Goal: Task Accomplishment & Management: Use online tool/utility

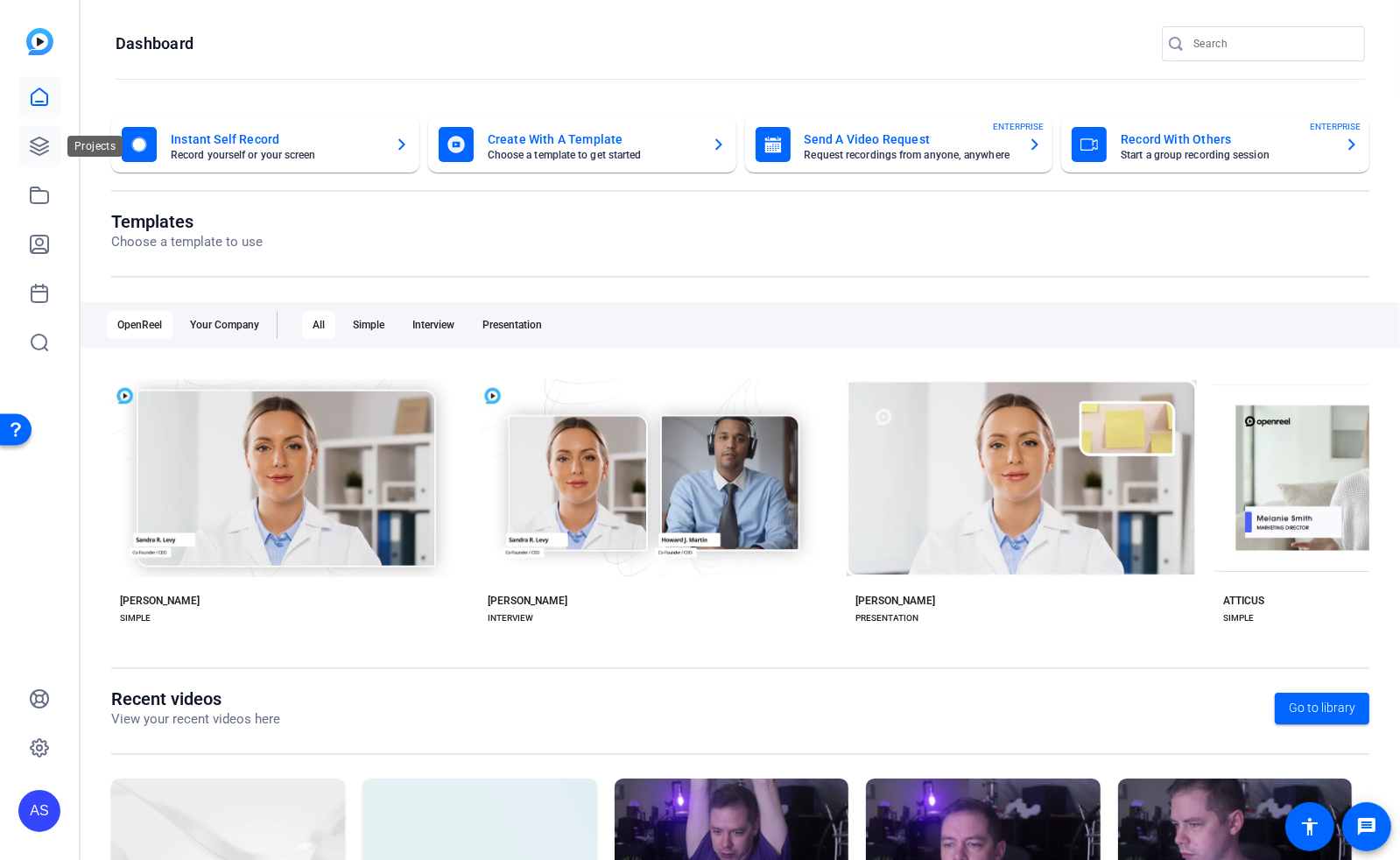
click at [32, 150] on icon at bounding box center [39, 146] width 21 height 21
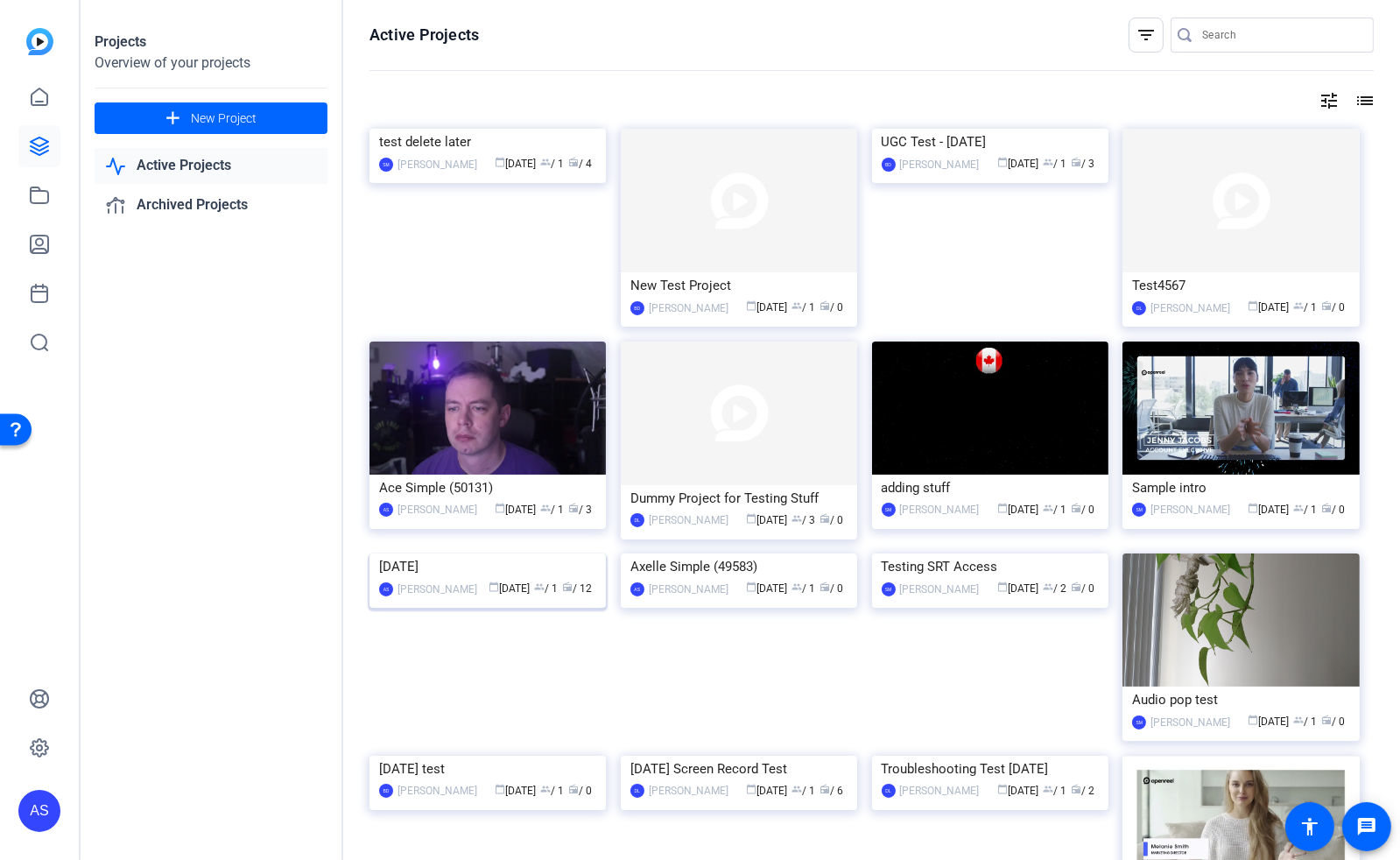
click at [468, 553] on img at bounding box center [487, 553] width 236 height 0
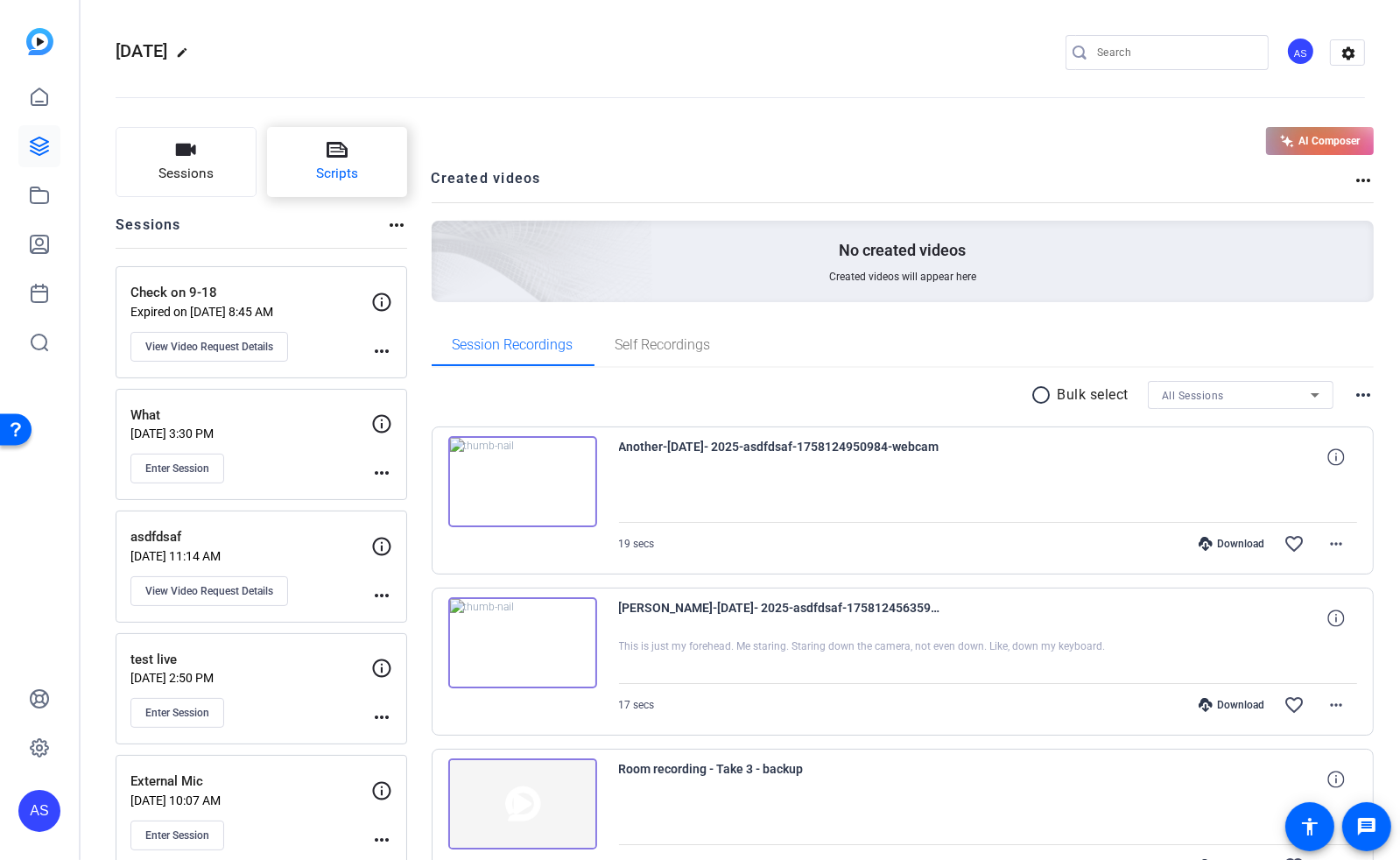
click at [351, 153] on button "Scripts" at bounding box center [337, 162] width 141 height 70
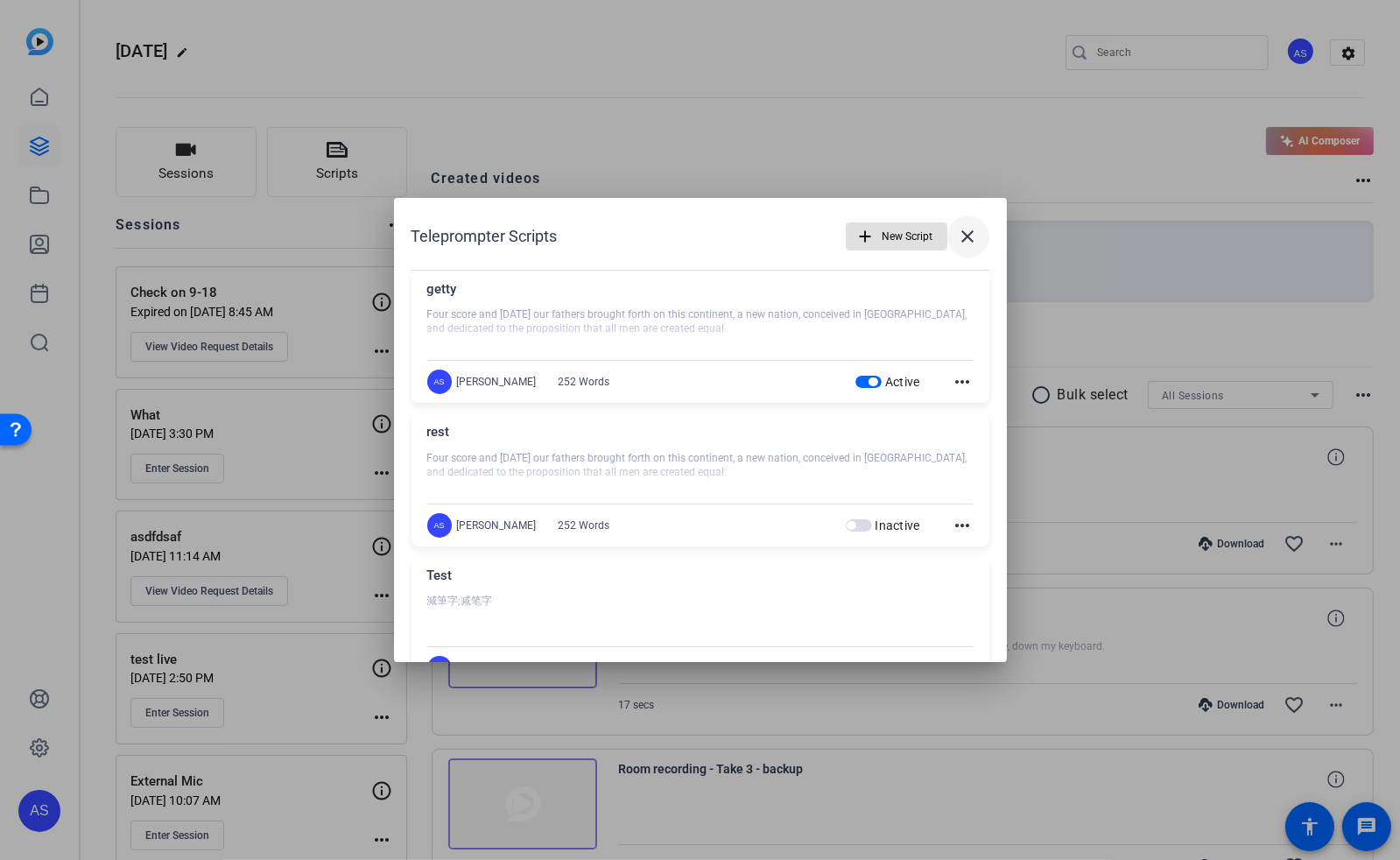
click at [958, 233] on mat-icon "close" at bounding box center [968, 236] width 21 height 21
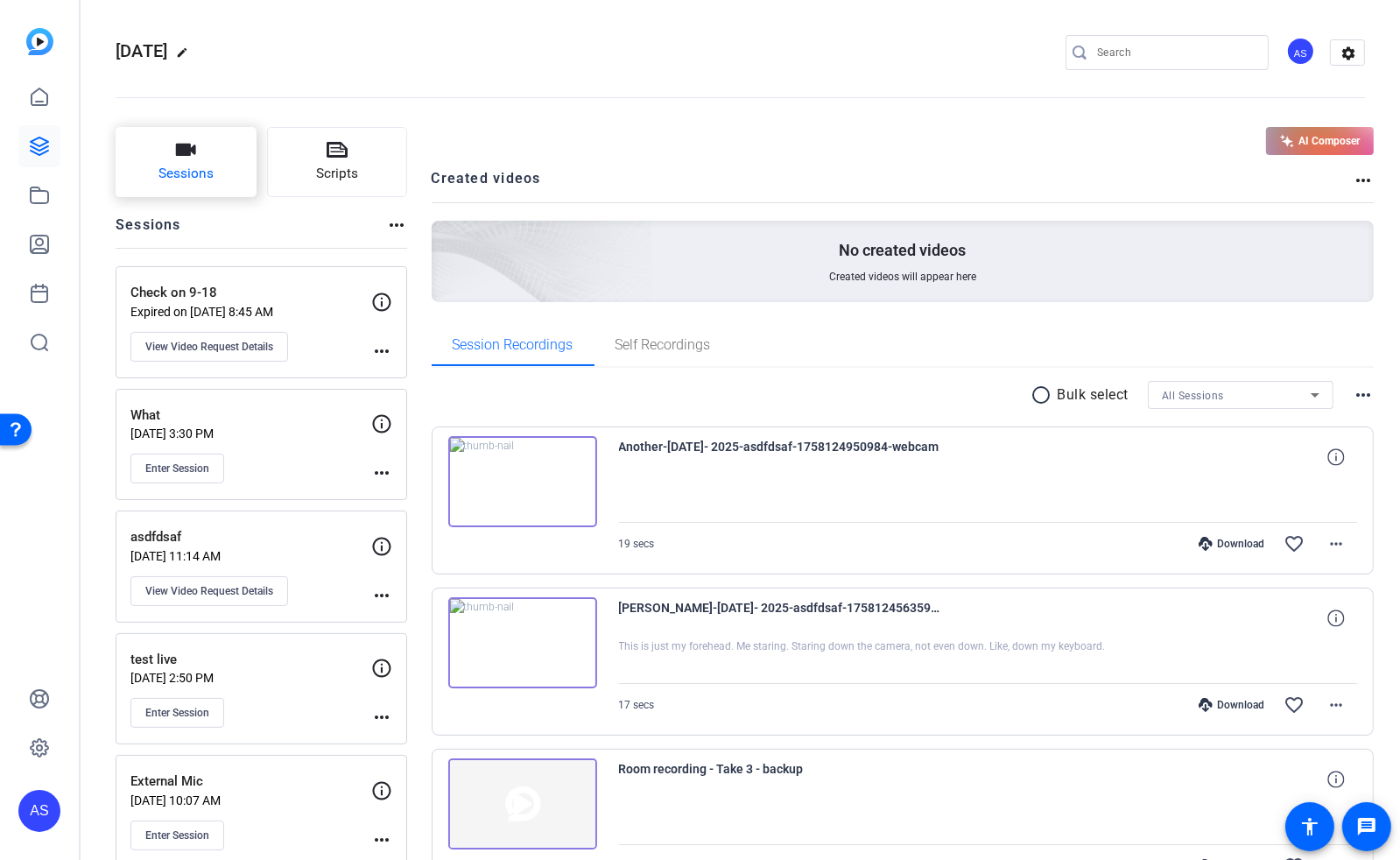
click at [189, 160] on icon "button" at bounding box center [185, 150] width 21 height 21
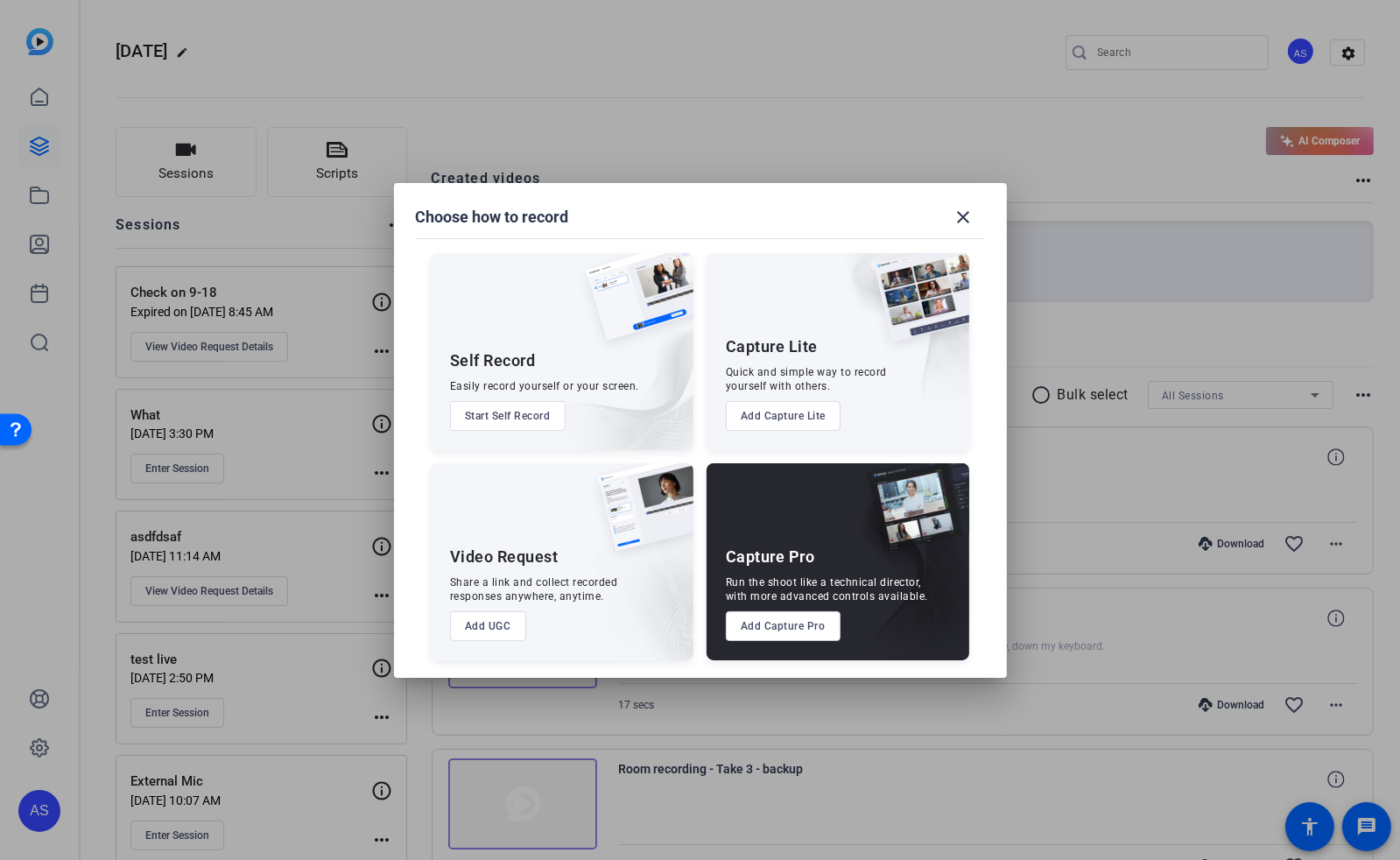
click at [488, 627] on button "Add UGC" at bounding box center [488, 626] width 76 height 30
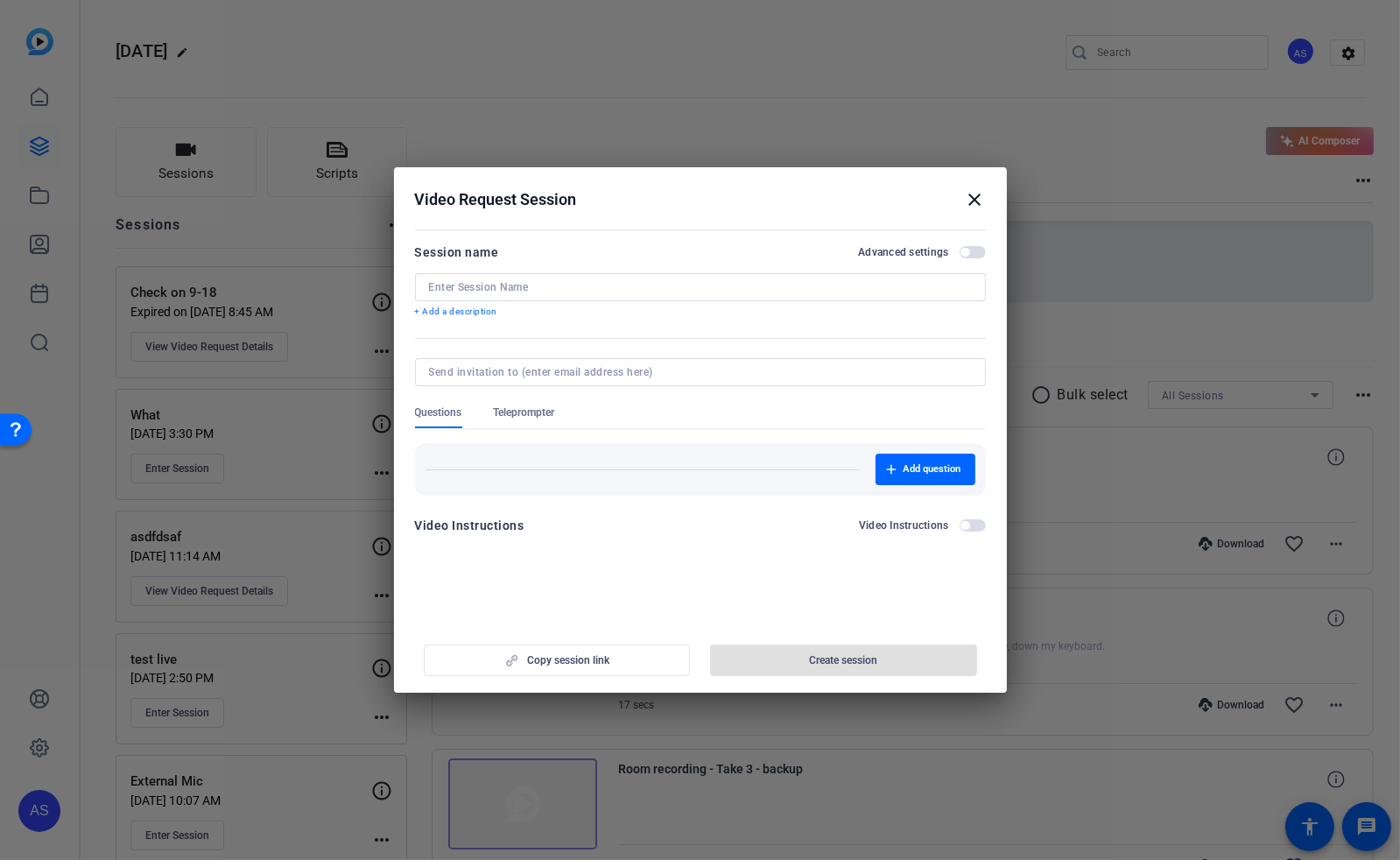
click at [518, 413] on span "Teleprompter" at bounding box center [524, 412] width 61 height 14
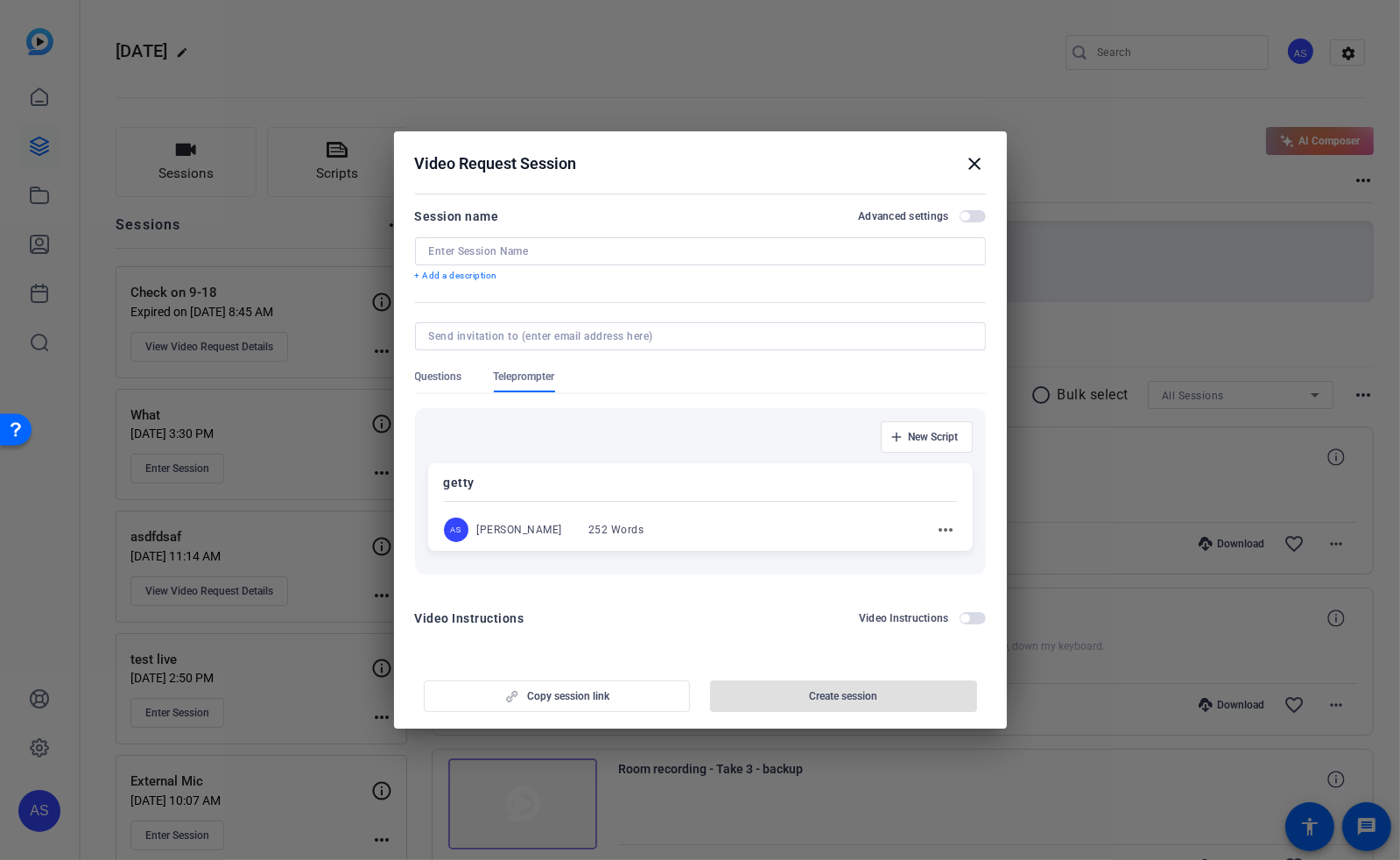
click at [773, 496] on div "getty AS [PERSON_NAME] 252 Words more_horiz" at bounding box center [701, 507] width 545 height 87
click at [567, 245] on input at bounding box center [701, 250] width 543 height 14
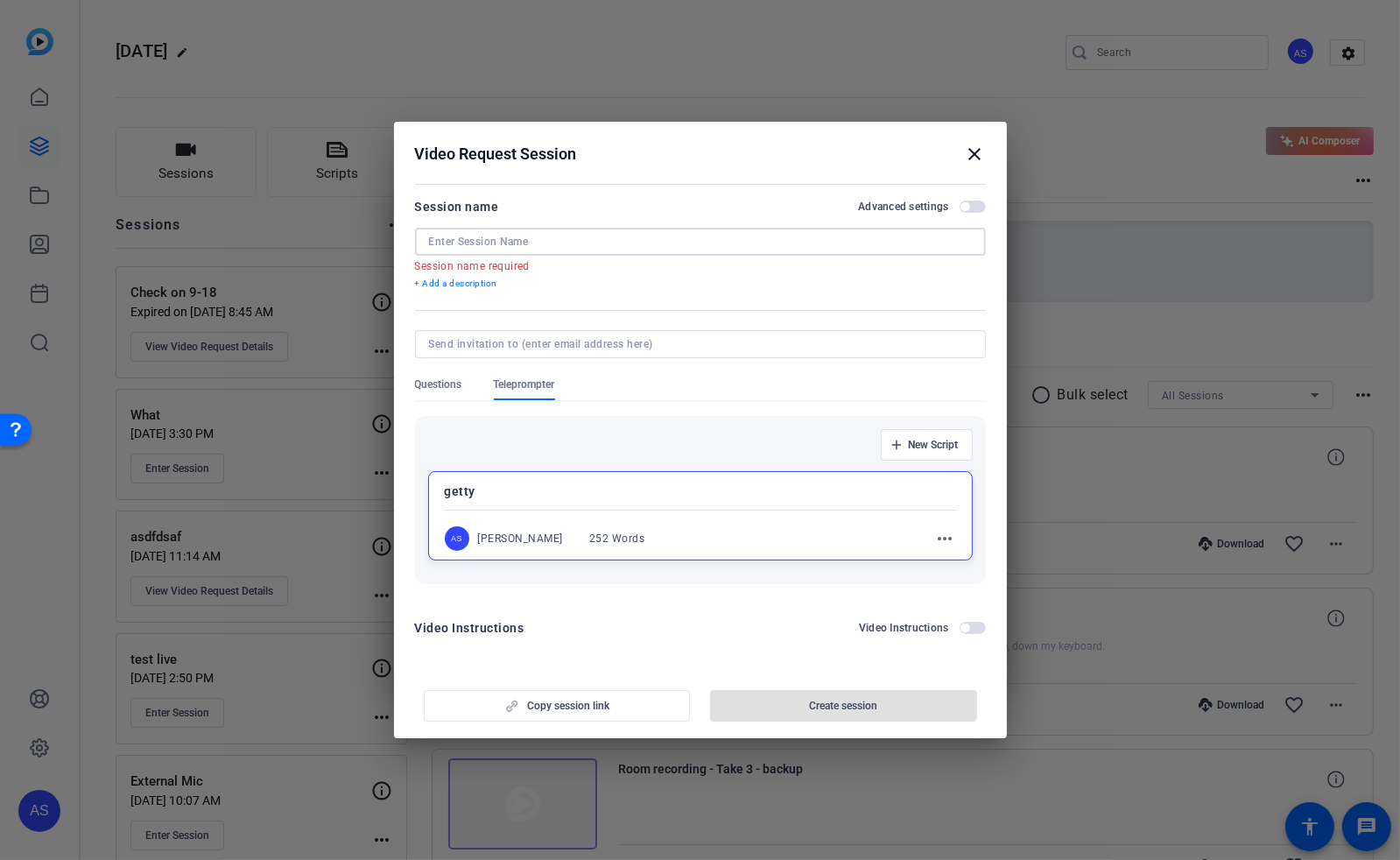
click at [686, 245] on input at bounding box center [701, 241] width 543 height 14
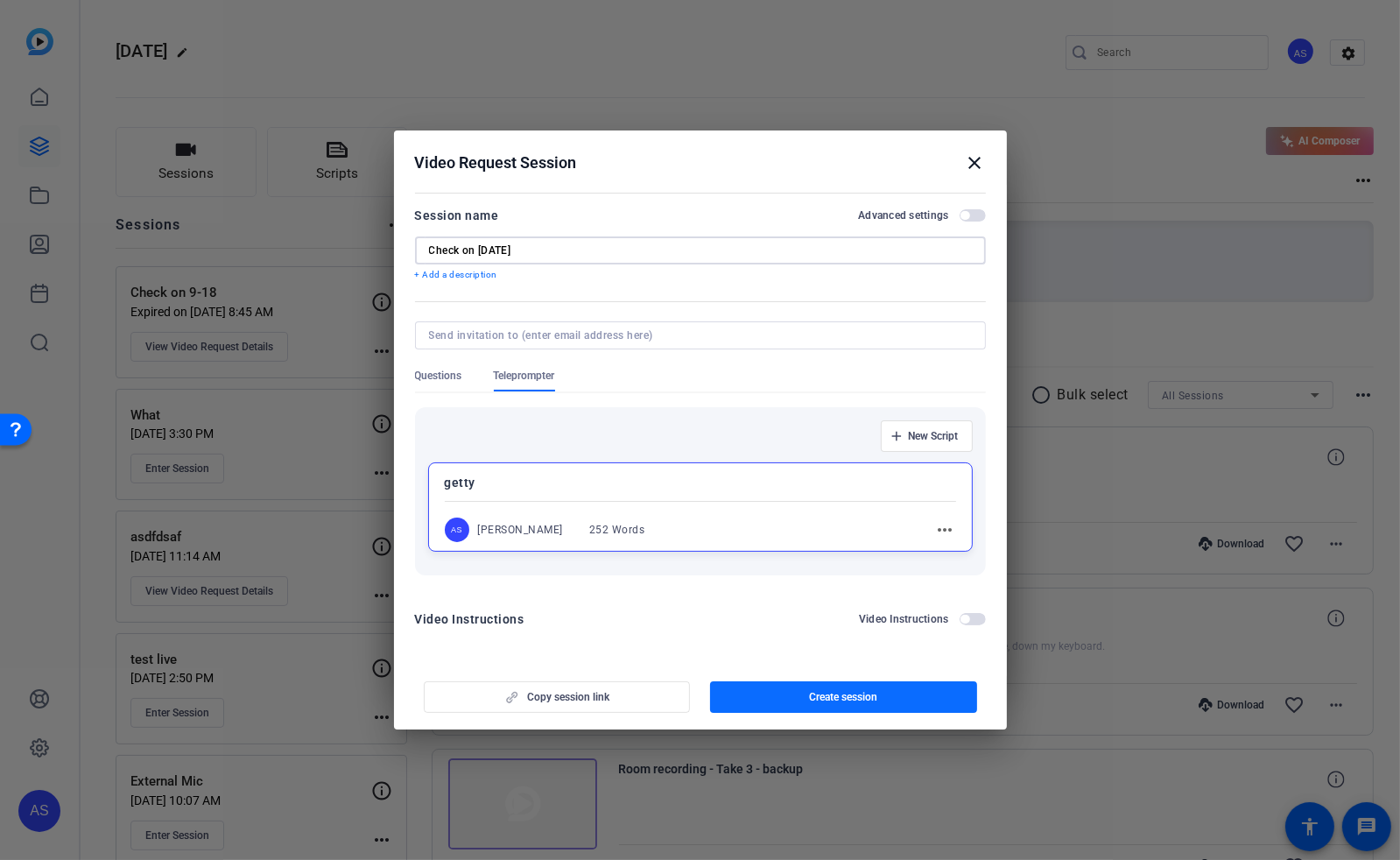
type input "Check on [DATE]"
click at [825, 690] on span "Create session" at bounding box center [842, 696] width 68 height 14
